Goal: Task Accomplishment & Management: Use online tool/utility

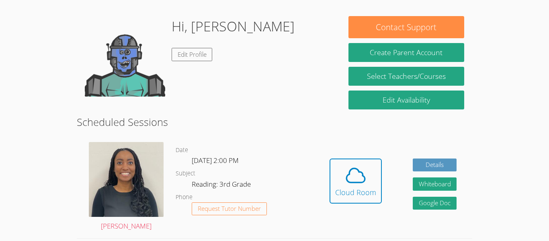
scroll to position [118, 0]
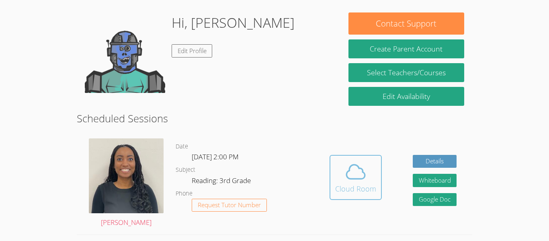
click at [375, 176] on span at bounding box center [355, 171] width 41 height 23
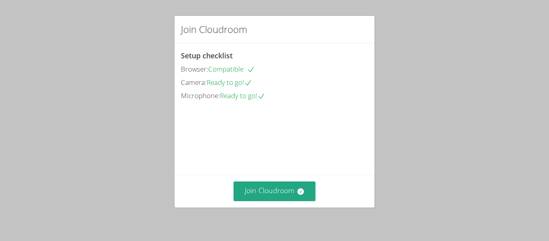
click at [323, 177] on div "Join Cloudroom" at bounding box center [274, 190] width 200 height 33
click at [315, 195] on button "Join Cloudroom" at bounding box center [275, 191] width 82 height 20
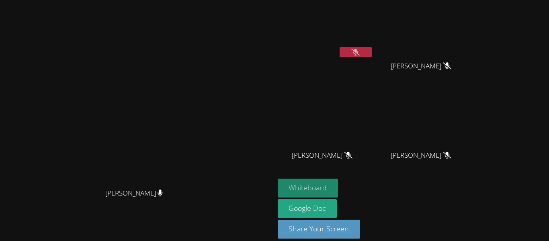
click at [338, 193] on button "Whiteboard" at bounding box center [308, 187] width 61 height 19
click at [372, 53] on button at bounding box center [356, 52] width 32 height 10
click at [360, 53] on icon at bounding box center [355, 52] width 8 height 7
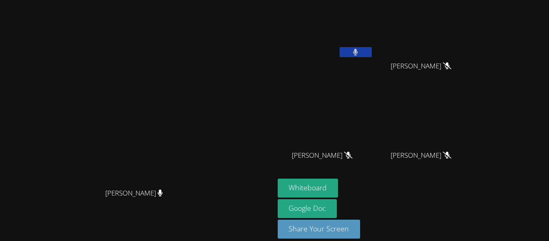
click at [358, 54] on icon at bounding box center [355, 52] width 5 height 7
click at [372, 56] on button at bounding box center [356, 52] width 32 height 10
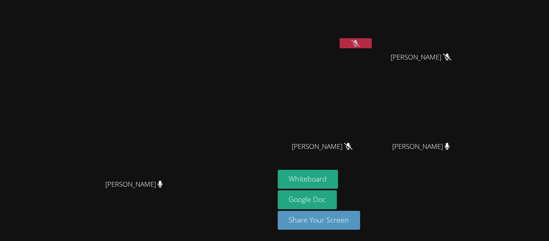
click at [360, 42] on icon at bounding box center [355, 43] width 8 height 7
click at [142, 80] on video at bounding box center [137, 100] width 121 height 151
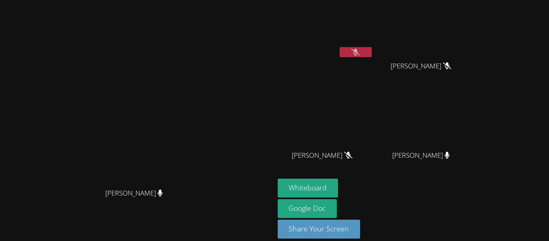
click at [142, 62] on video at bounding box center [137, 108] width 121 height 151
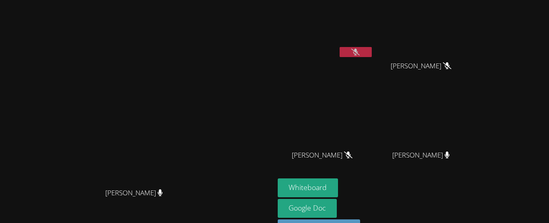
click at [142, 62] on video at bounding box center [137, 108] width 121 height 151
click at [143, 63] on video at bounding box center [137, 108] width 121 height 151
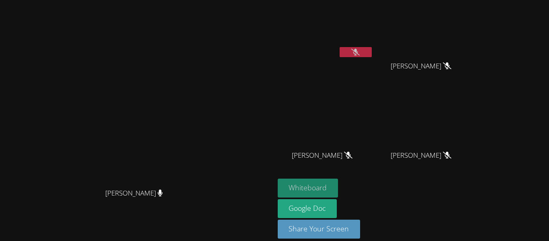
click at [338, 178] on button "Whiteboard" at bounding box center [308, 187] width 61 height 19
click at [360, 53] on icon at bounding box center [355, 52] width 8 height 7
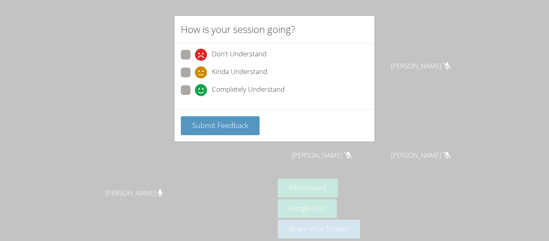
click at [256, 86] on span "Completely Understand" at bounding box center [248, 90] width 73 height 12
click at [202, 86] on input "Completely Understand" at bounding box center [198, 88] width 7 height 7
radio input "true"
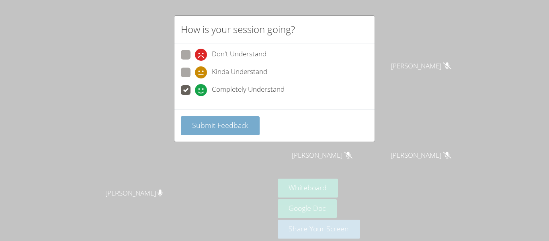
click at [234, 127] on span "Submit Feedback" at bounding box center [220, 125] width 56 height 10
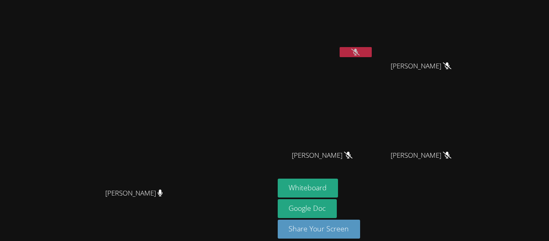
click at [340, 47] on button at bounding box center [356, 52] width 32 height 10
